Goal: Task Accomplishment & Management: Manage account settings

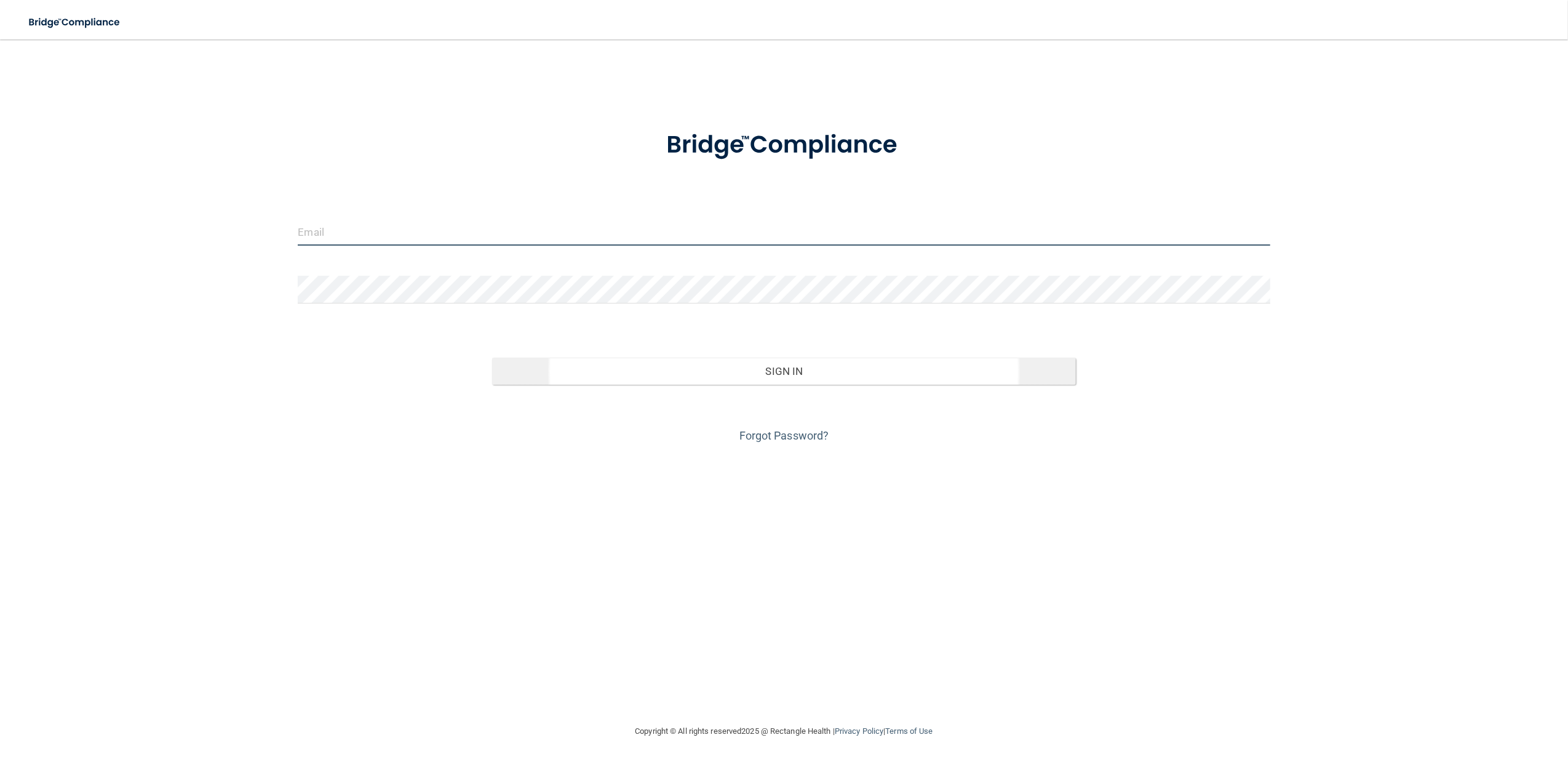
type input "[EMAIL_ADDRESS][DOMAIN_NAME]"
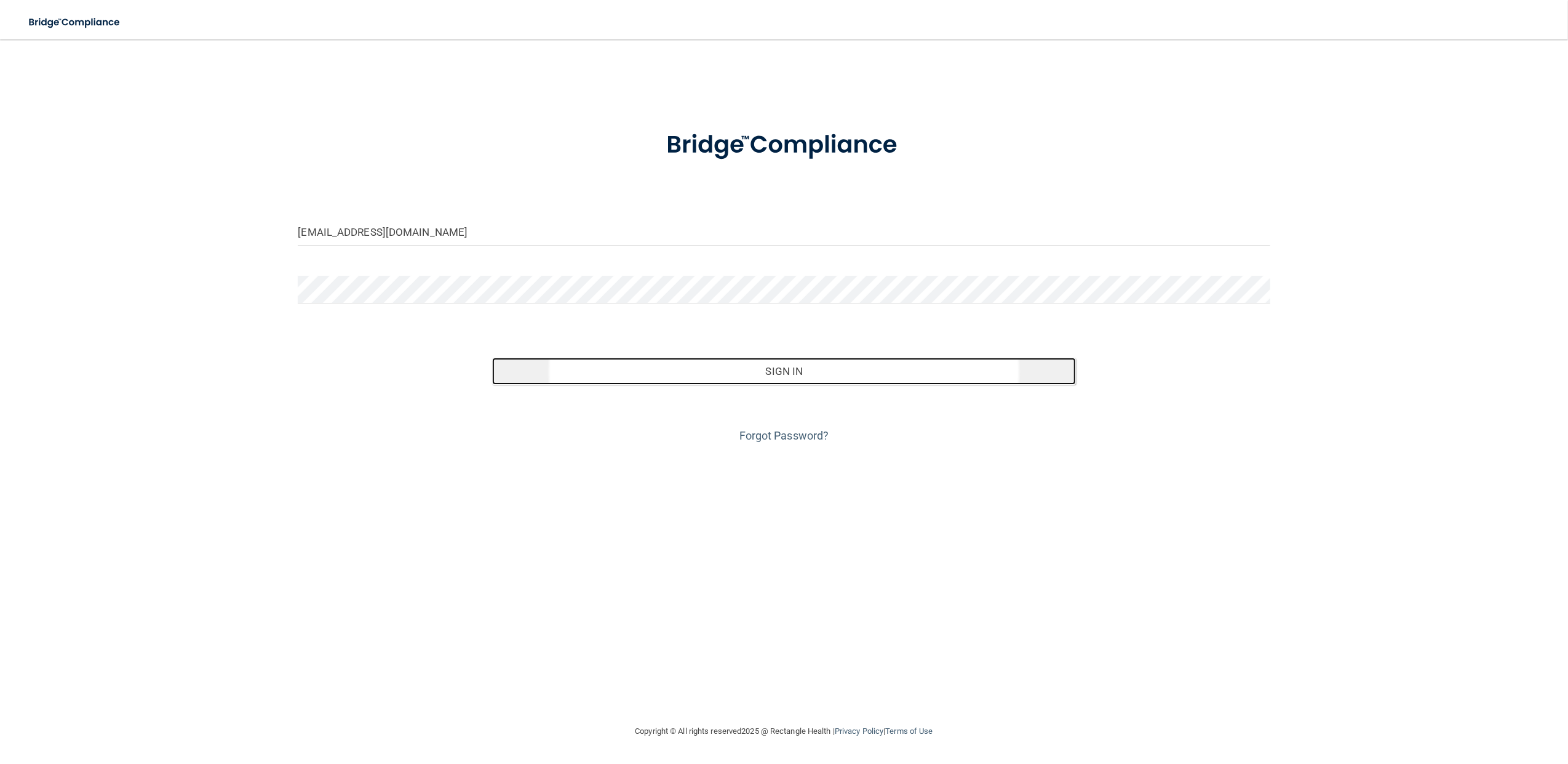
click at [814, 372] on button "Sign In" at bounding box center [784, 372] width 583 height 27
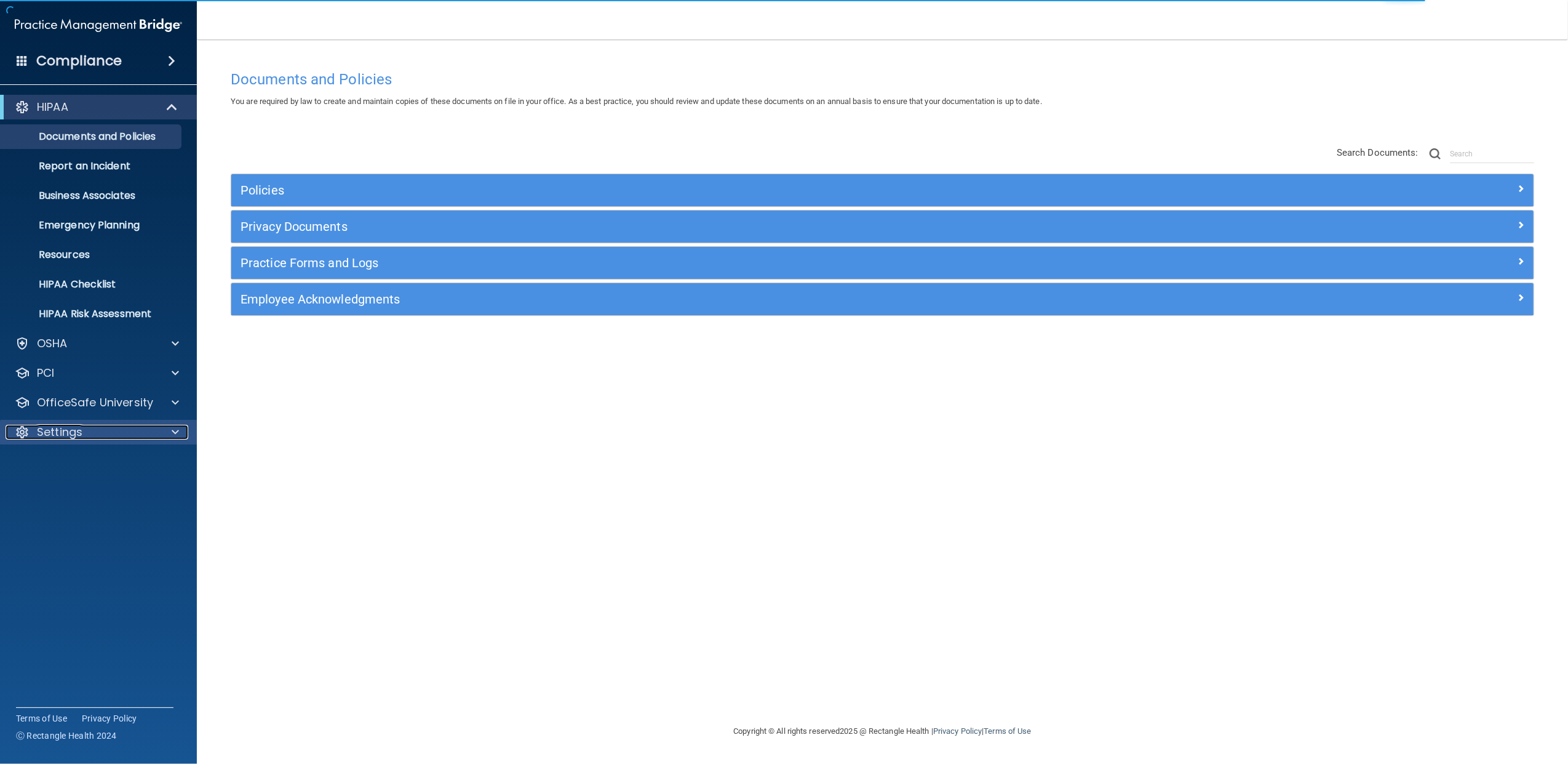
click at [60, 432] on p "Settings" at bounding box center [60, 432] width 46 height 15
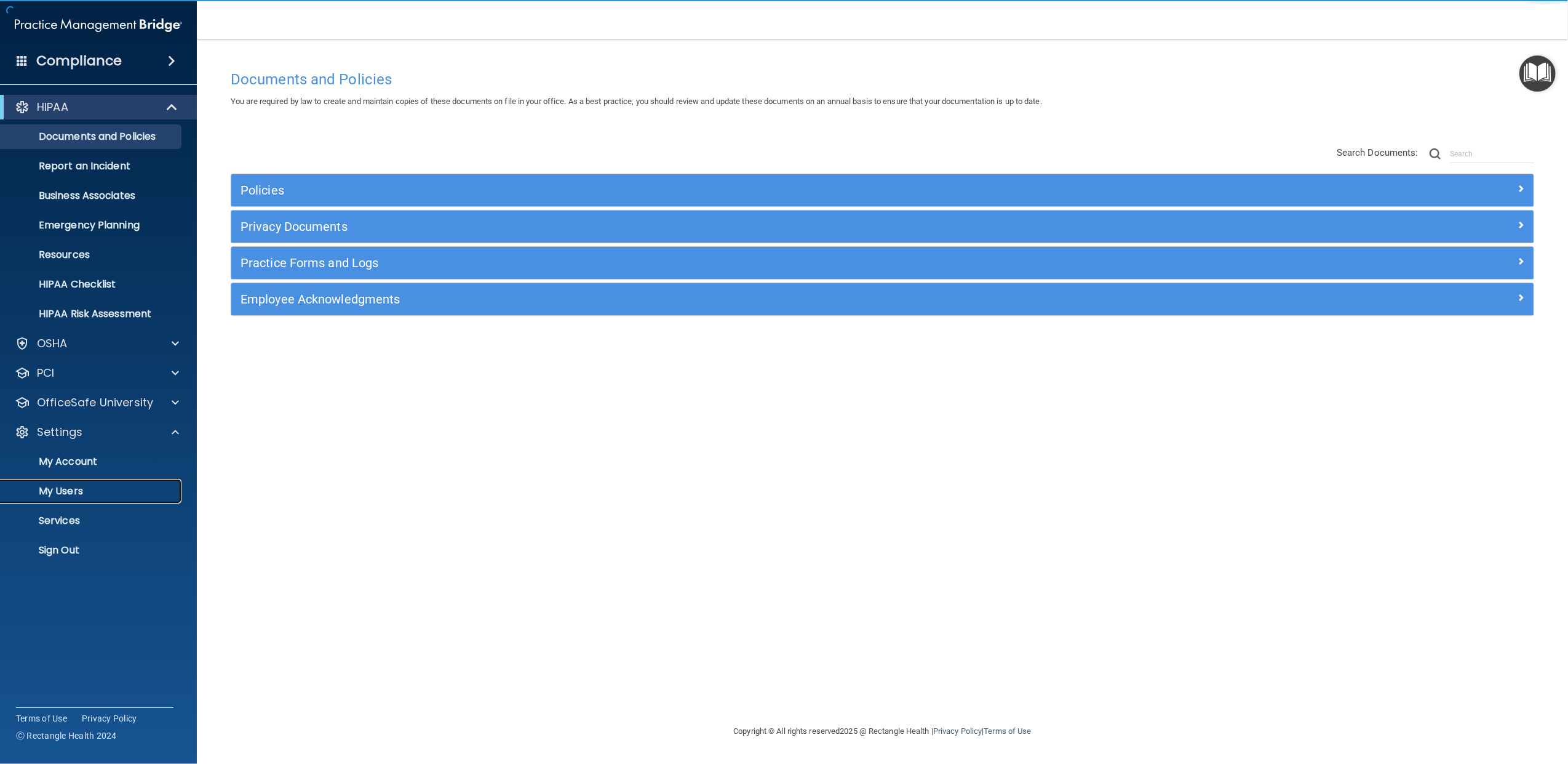
click at [72, 489] on p "My Users" at bounding box center [92, 491] width 168 height 12
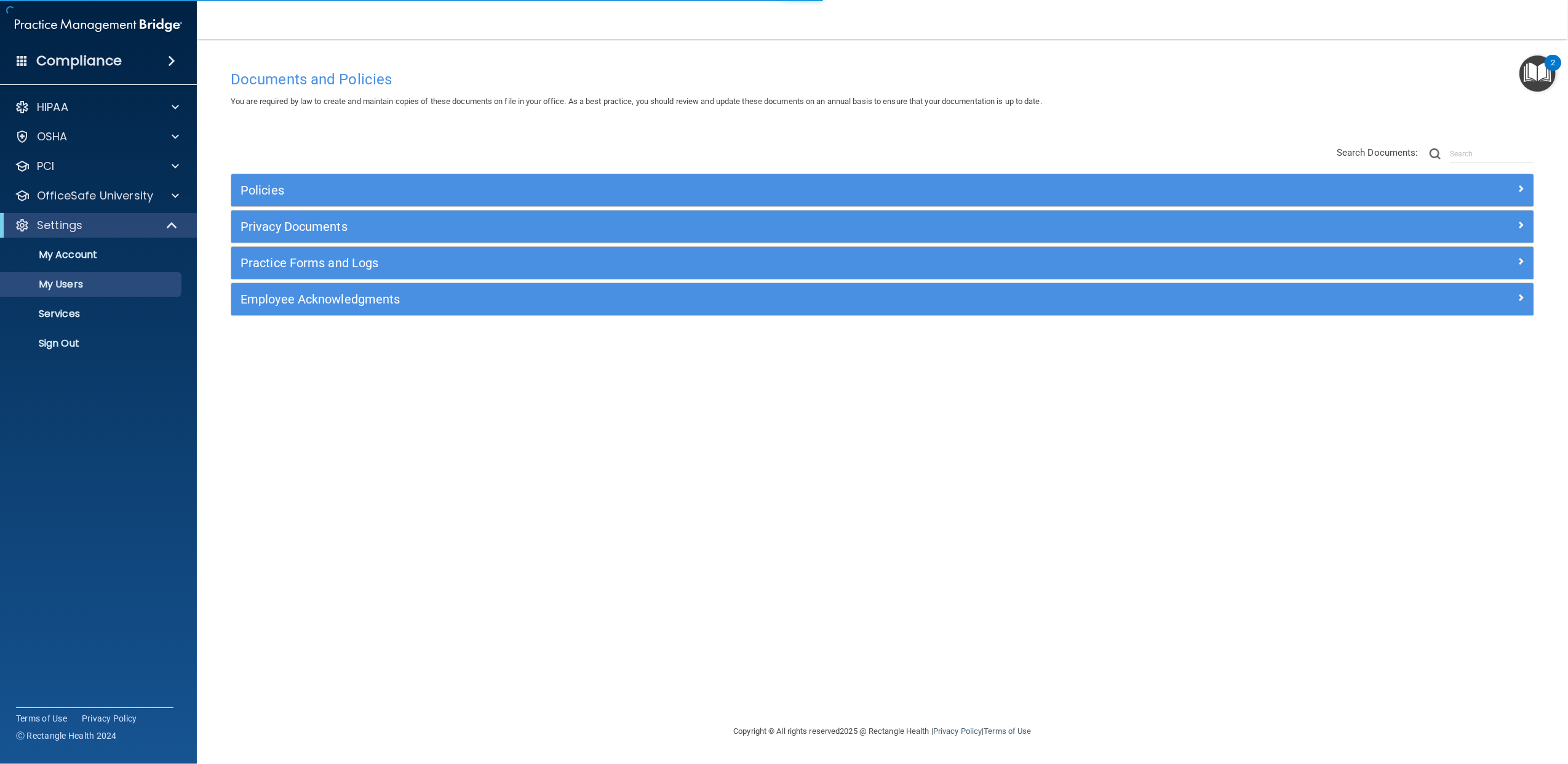
select select "20"
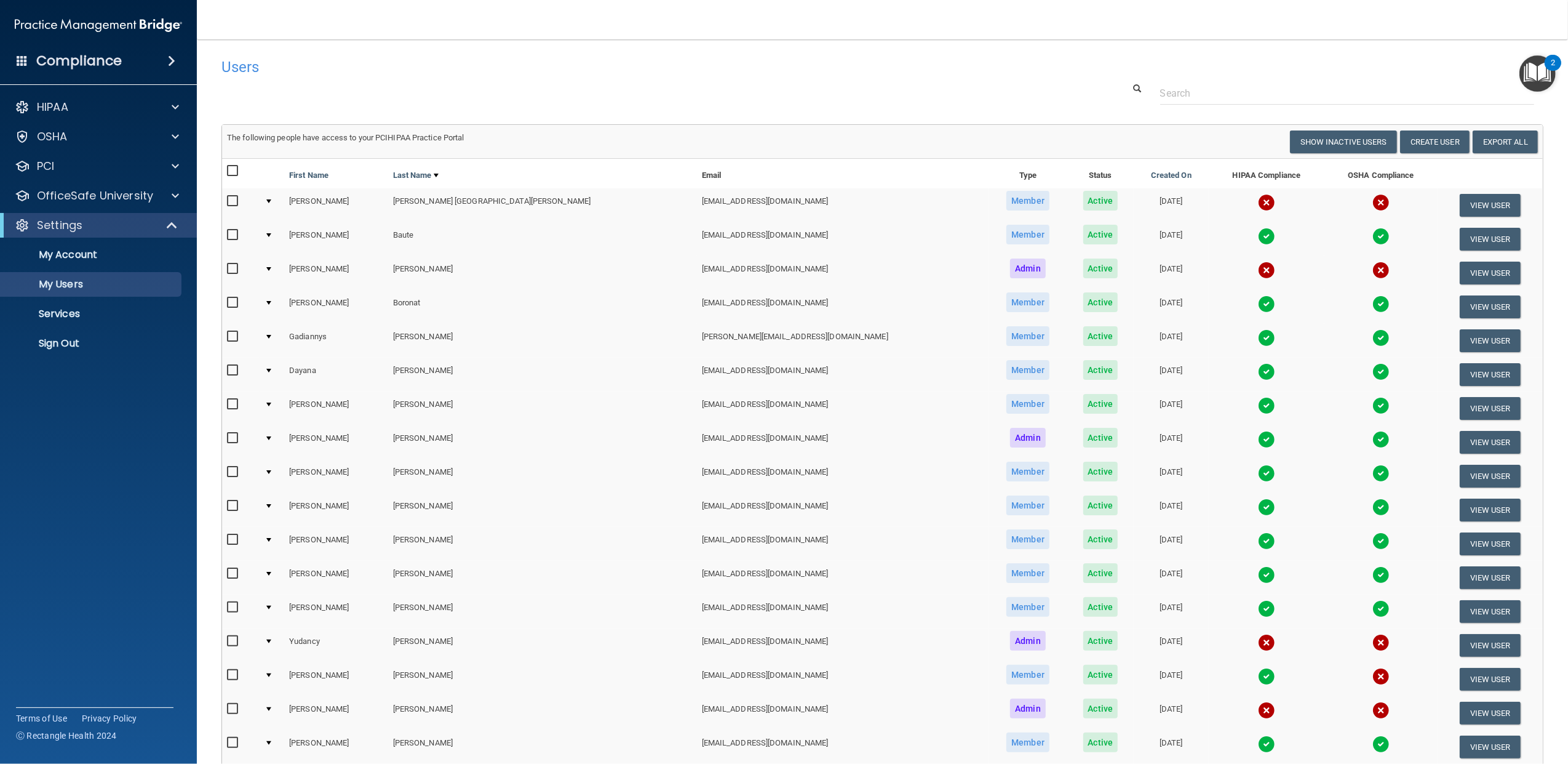
click at [271, 200] on div at bounding box center [269, 202] width 5 height 4
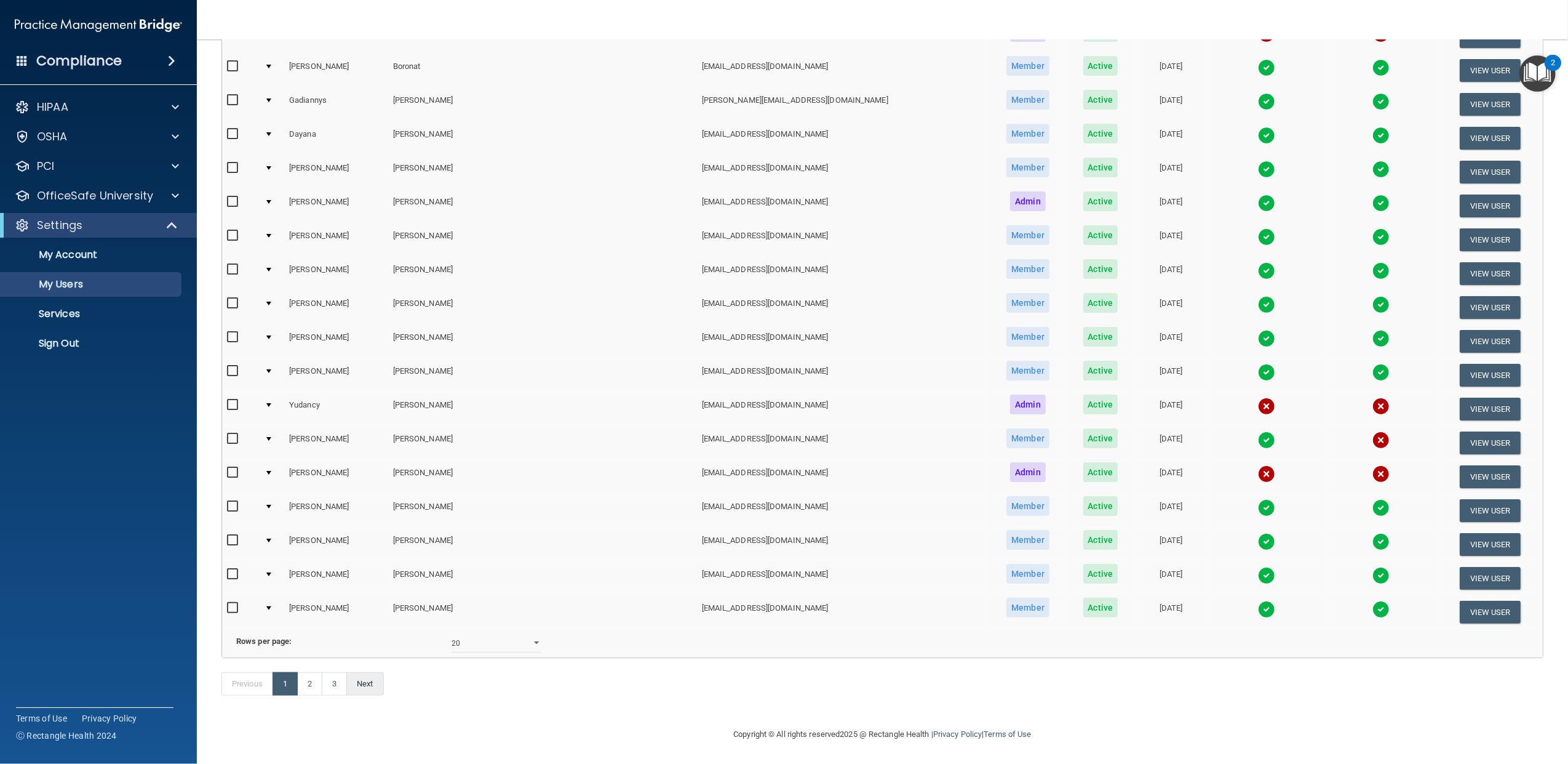
scroll to position [487, 0]
click at [336, 678] on link "3" at bounding box center [334, 684] width 25 height 23
select select "20"
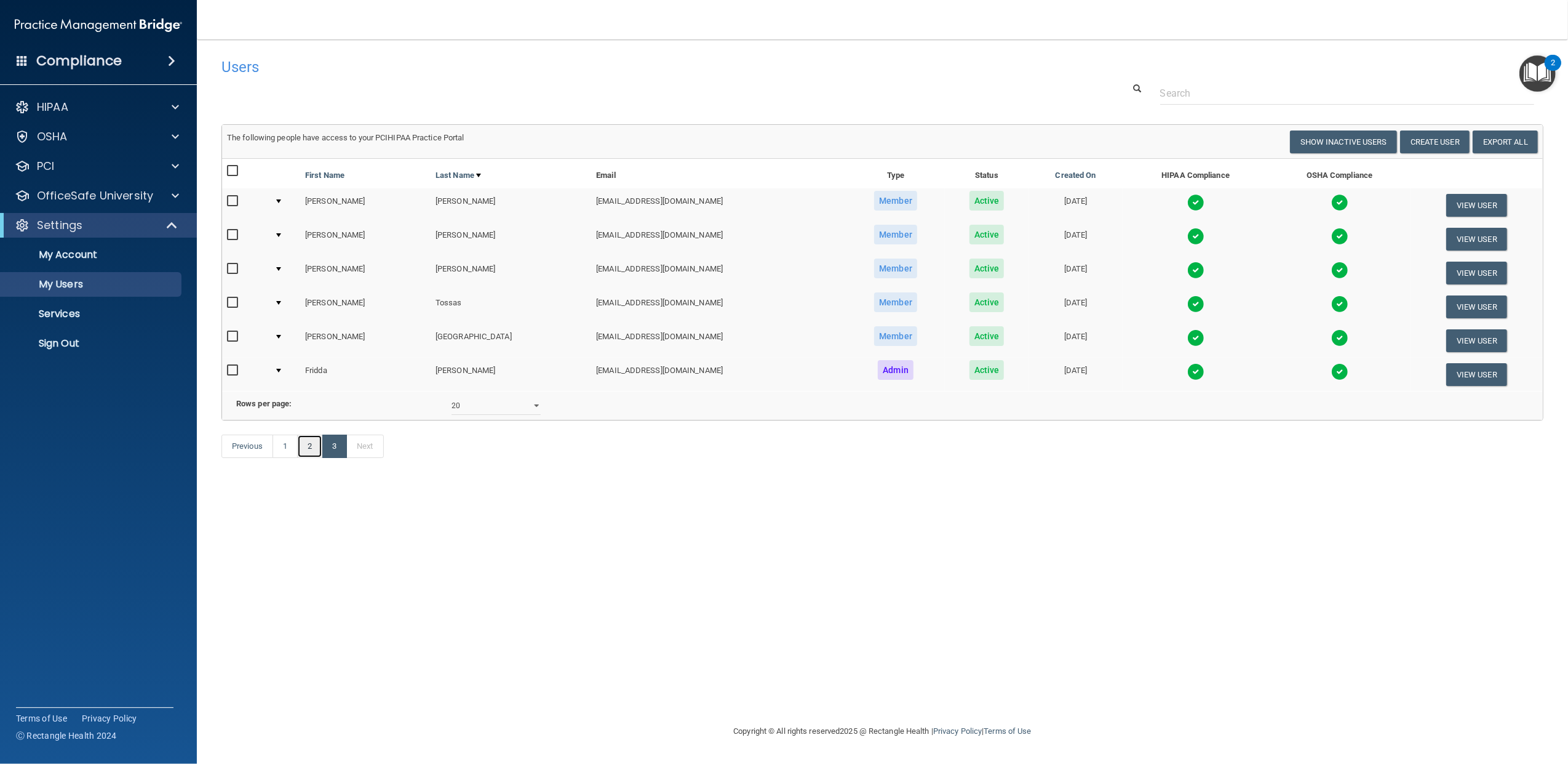
click at [310, 458] on link "2" at bounding box center [310, 446] width 25 height 23
select select "20"
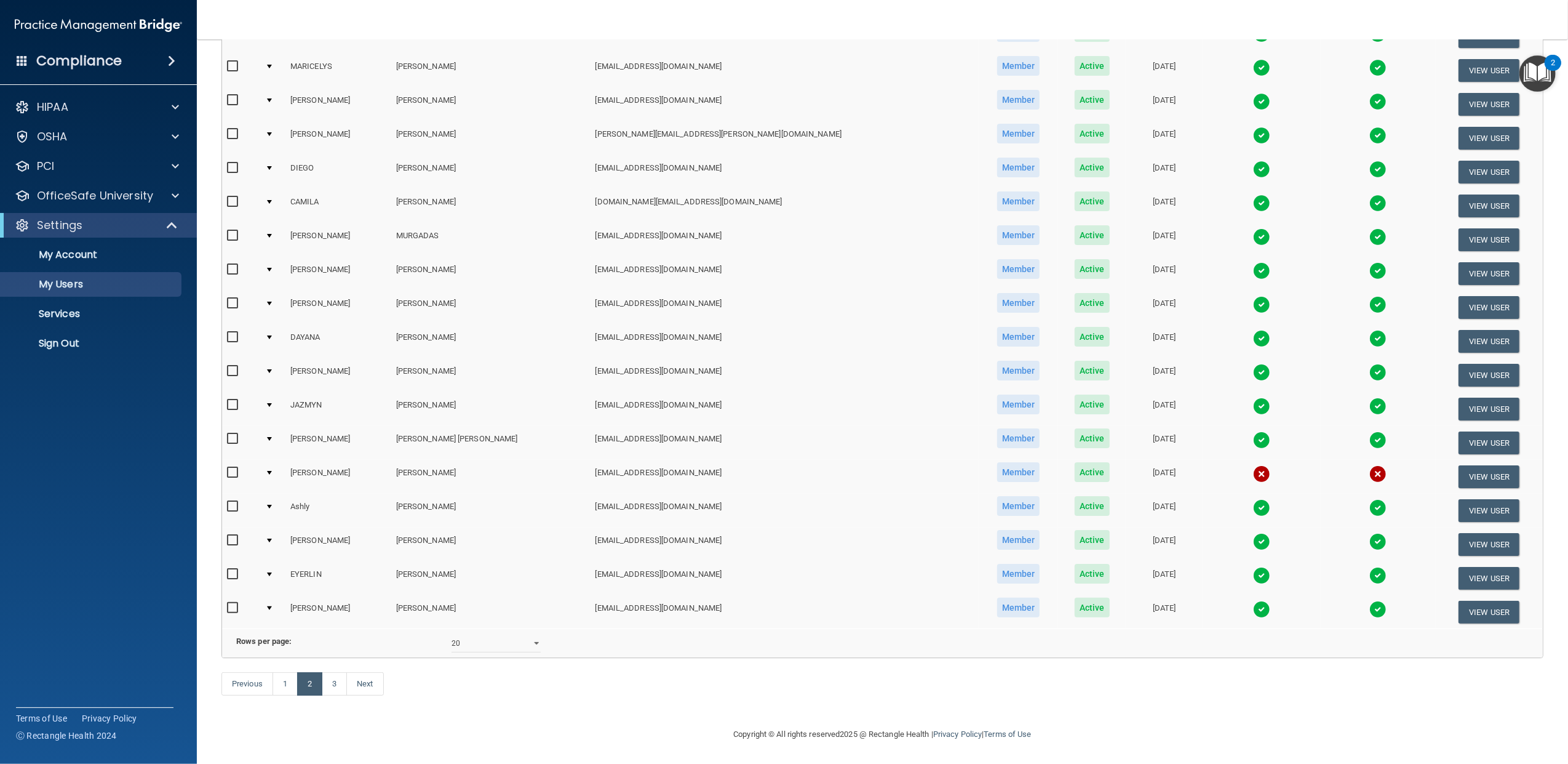
scroll to position [258, 0]
